Goal: Information Seeking & Learning: Learn about a topic

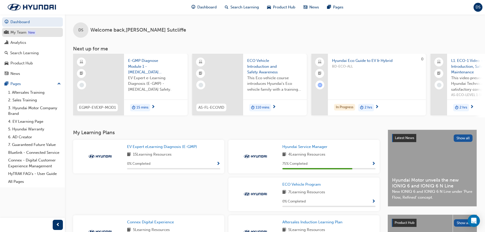
click at [9, 32] on div "My Team" at bounding box center [33, 32] width 56 height 6
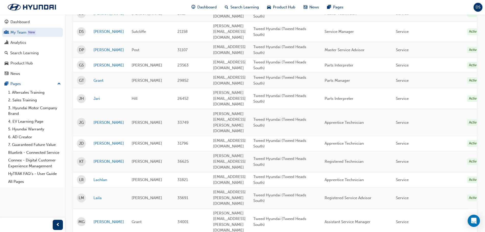
scroll to position [151, 0]
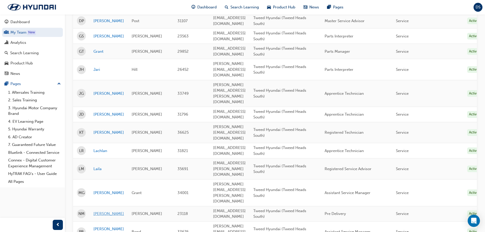
click at [97, 211] on link "[PERSON_NAME]" at bounding box center [108, 214] width 31 height 6
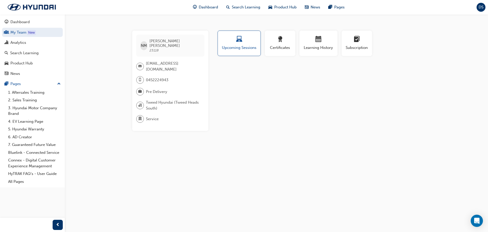
click at [318, 89] on div "Profile Upcoming Sessions Certificates Learning History Subscription NM [PERSON…" at bounding box center [319, 81] width 204 height 100
click at [206, 20] on div "NM [PERSON_NAME] 23118 [EMAIL_ADDRESS][DOMAIN_NAME] 0452224943 Pre Delivery Twe…" at bounding box center [244, 116] width 488 height 232
click at [246, 8] on span "Search Learning" at bounding box center [246, 7] width 28 height 6
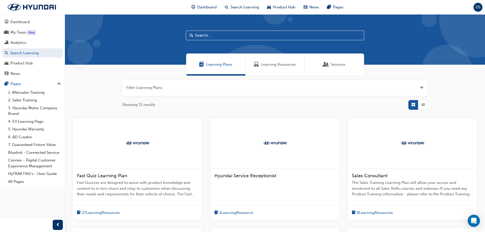
click at [334, 65] on span "Sessions" at bounding box center [337, 65] width 15 height 6
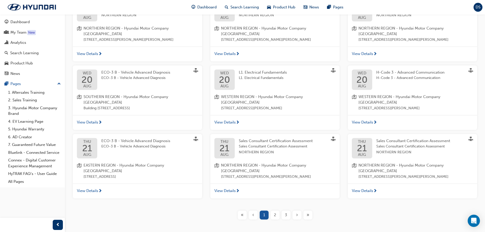
scroll to position [124, 0]
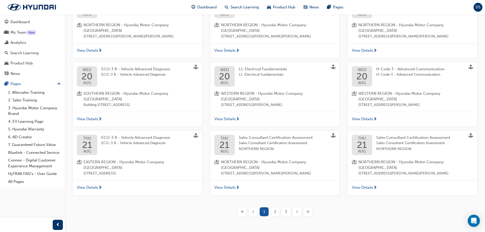
click at [89, 184] on span "View Details" at bounding box center [87, 187] width 21 height 6
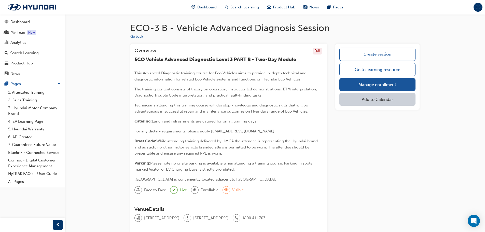
click at [352, 30] on h1 "ECO-3 B - Vehicle Advanced Diagnosis Session" at bounding box center [274, 27] width 289 height 11
drag, startPoint x: 301, startPoint y: 58, endPoint x: 134, endPoint y: 60, distance: 166.4
click at [134, 60] on h3 "ECO Vehicle Advanced Diagnostic Level 3 PART B - Two-Day Module" at bounding box center [228, 59] width 188 height 6
copy span "ECO Vehicle Advanced Diagnostic Level 3 PART B - Two-Day Module"
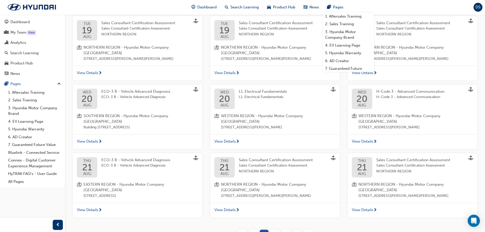
scroll to position [124, 0]
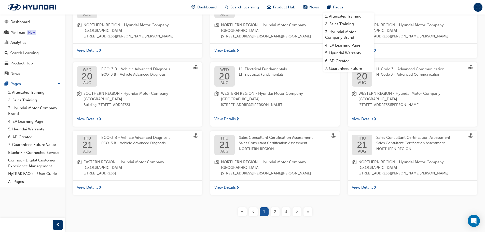
click at [275, 209] on span "2" at bounding box center [275, 212] width 2 height 6
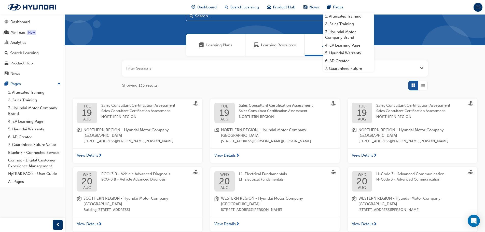
scroll to position [102, 0]
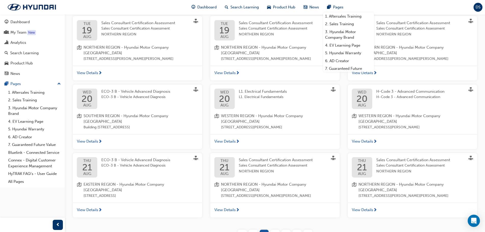
click at [276, 229] on div "2" at bounding box center [274, 233] width 9 height 9
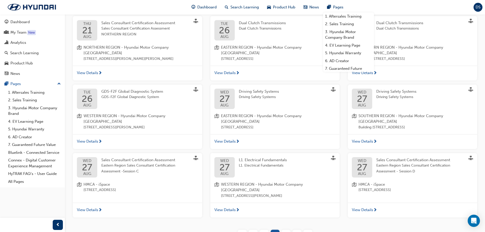
click at [286, 231] on span "3" at bounding box center [286, 234] width 2 height 6
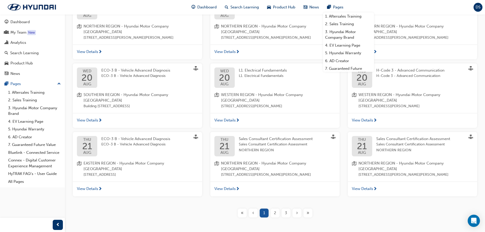
scroll to position [124, 0]
click at [275, 209] on span "2" at bounding box center [275, 212] width 2 height 6
click at [276, 207] on div "2" at bounding box center [274, 211] width 9 height 9
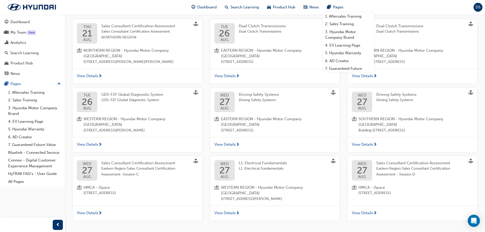
scroll to position [124, 0]
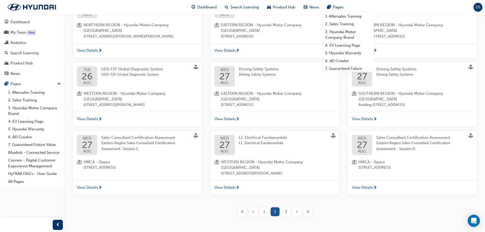
click at [285, 209] on span "3" at bounding box center [286, 212] width 2 height 6
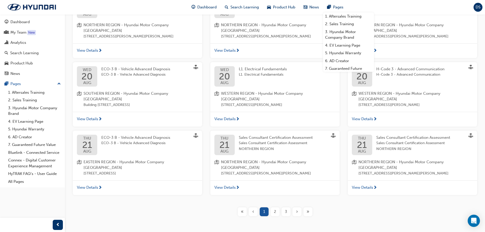
click at [286, 209] on span "3" at bounding box center [286, 212] width 2 height 6
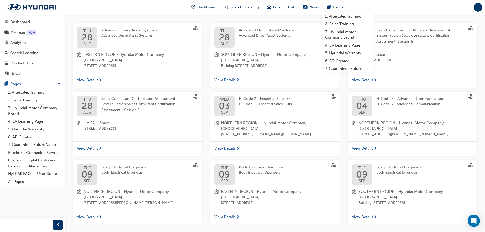
scroll to position [99, 0]
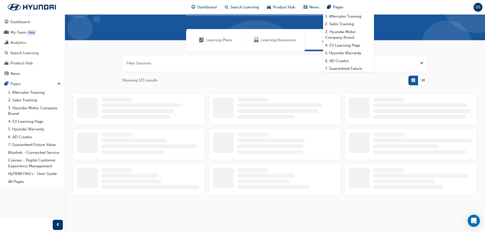
scroll to position [99, 0]
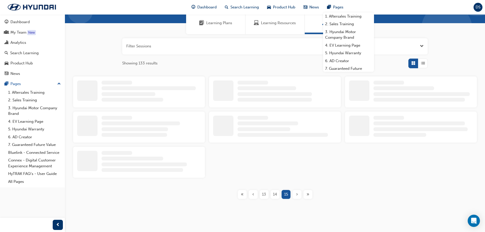
scroll to position [99, 0]
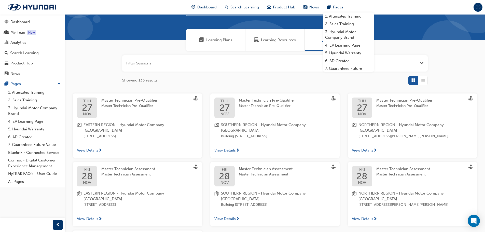
scroll to position [99, 0]
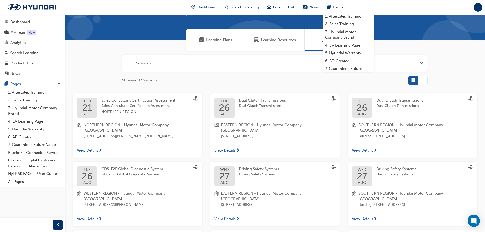
scroll to position [99, 0]
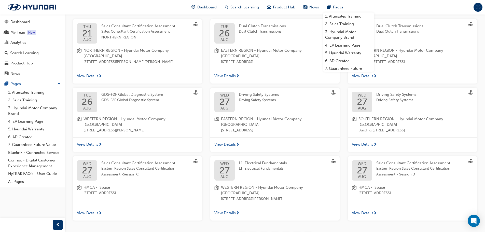
click at [150, 203] on div "[DATE] Sales Consultant Certification Assessment Sales Consultant Certification…" at bounding box center [275, 121] width 412 height 205
